Goal: Navigation & Orientation: Understand site structure

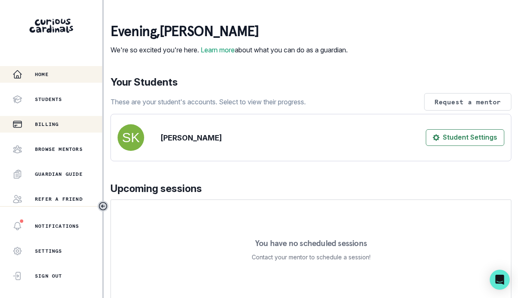
click at [44, 128] on div "Billing" at bounding box center [57, 124] width 90 height 10
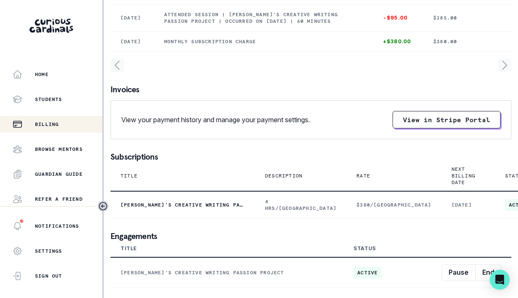
scroll to position [224, 0]
click at [44, 75] on p "Home" at bounding box center [42, 74] width 14 height 7
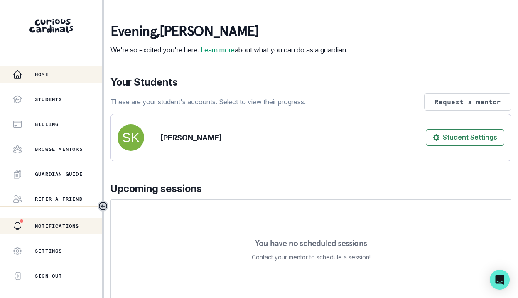
click at [51, 229] on p "Notifications" at bounding box center [57, 226] width 44 height 7
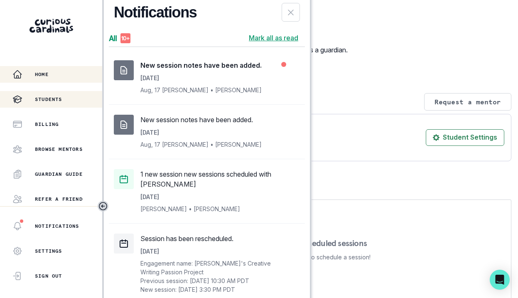
click at [46, 102] on p "Students" at bounding box center [48, 99] width 27 height 7
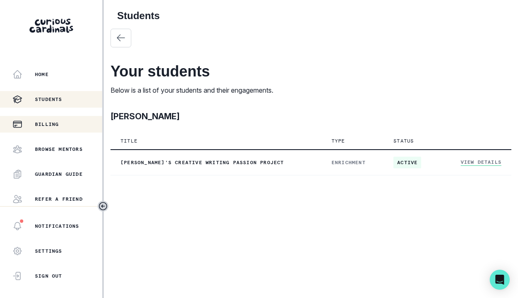
click at [44, 122] on p "Billing" at bounding box center [47, 124] width 24 height 7
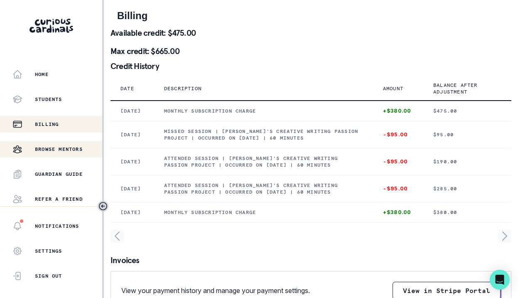
click at [47, 142] on button "Browse Mentors" at bounding box center [51, 149] width 102 height 17
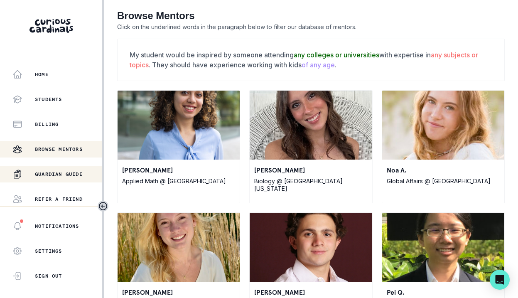
click at [48, 167] on button "Guardian Guide" at bounding box center [51, 174] width 102 height 17
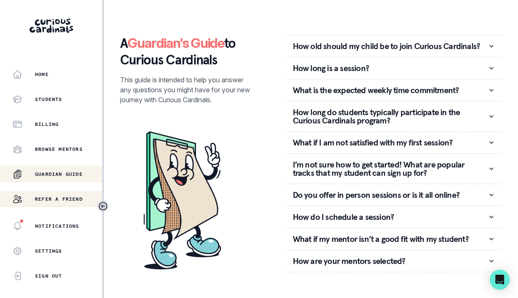
click at [35, 194] on div "Refer a friend" at bounding box center [57, 199] width 90 height 10
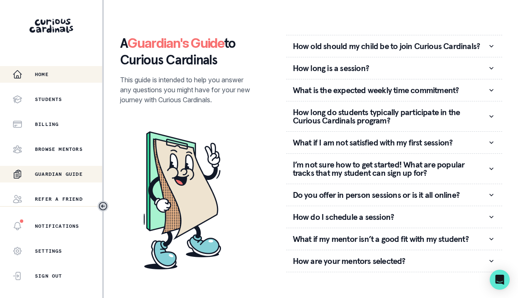
click at [39, 74] on p "Home" at bounding box center [42, 74] width 14 height 7
